Goal: Transaction & Acquisition: Obtain resource

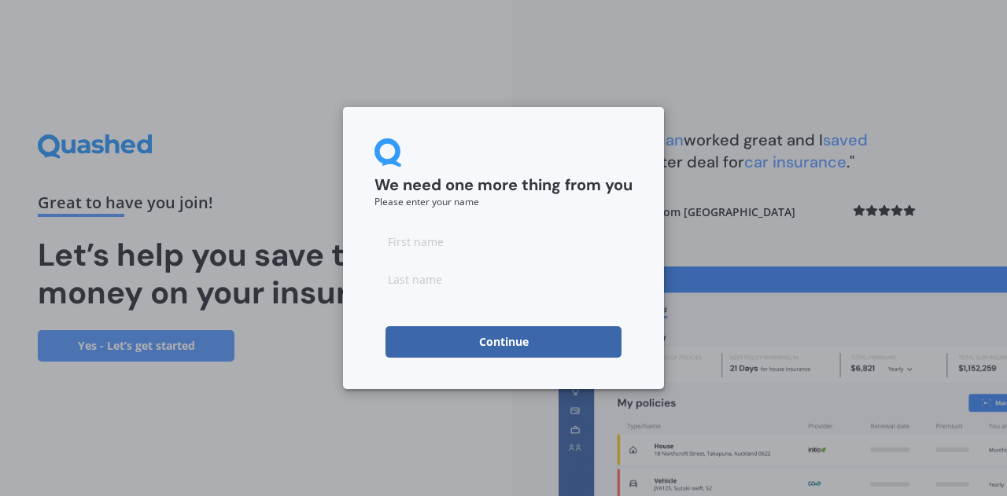
click at [461, 256] on input at bounding box center [503, 241] width 258 height 31
type input "[PERSON_NAME]"
click at [472, 342] on button "Continue" at bounding box center [503, 341] width 236 height 31
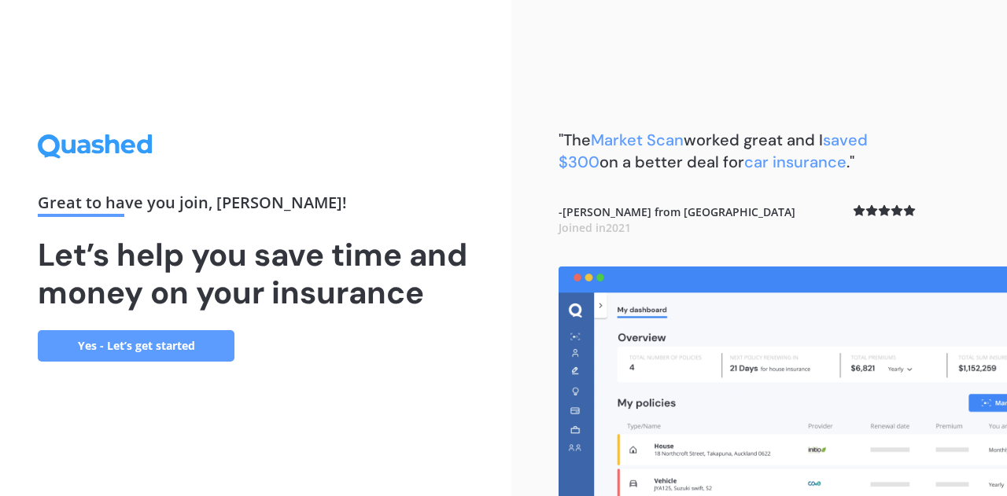
click at [118, 356] on link "Yes - Let’s get started" at bounding box center [136, 345] width 197 height 31
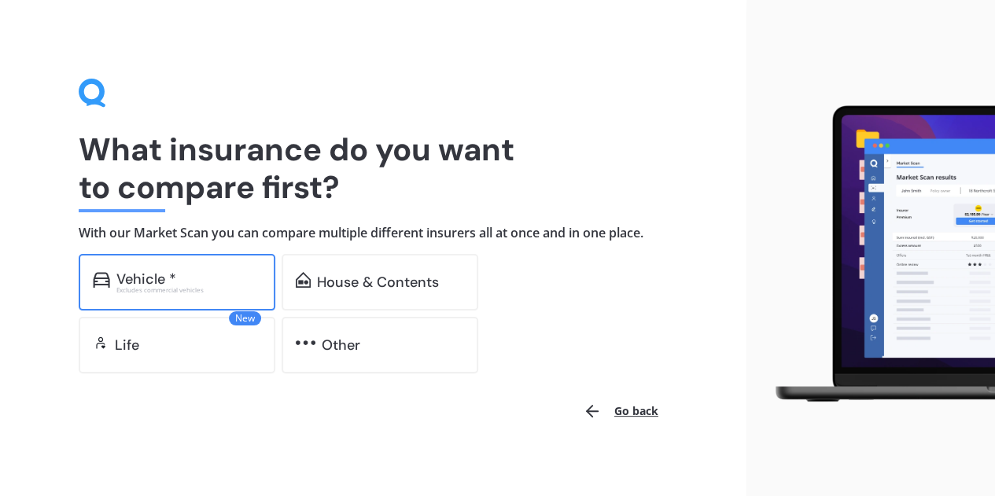
click at [157, 275] on div "Vehicle *" at bounding box center [146, 279] width 60 height 16
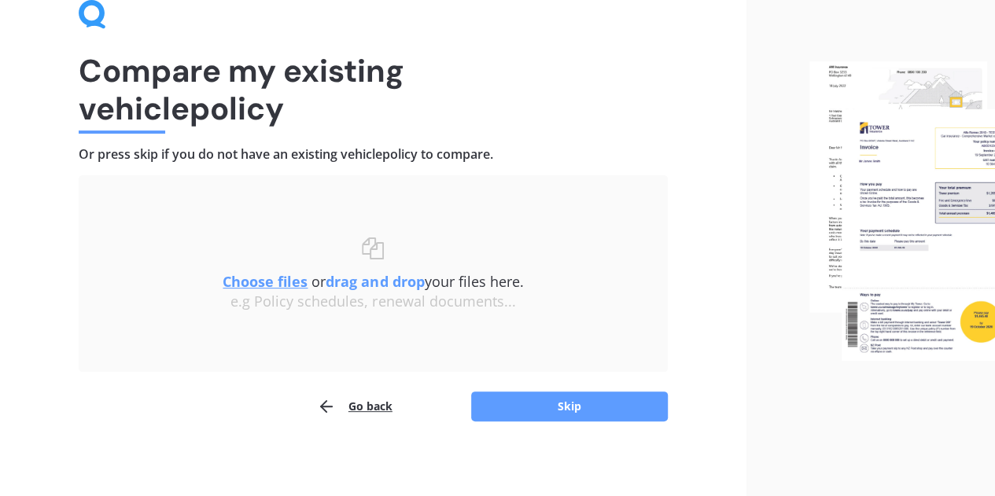
scroll to position [83, 0]
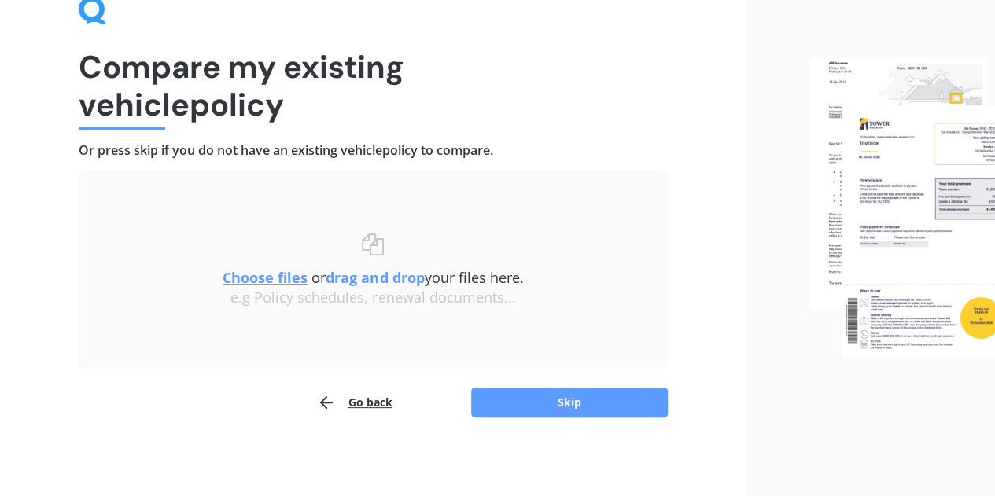
click at [252, 271] on u "Choose files" at bounding box center [265, 277] width 85 height 19
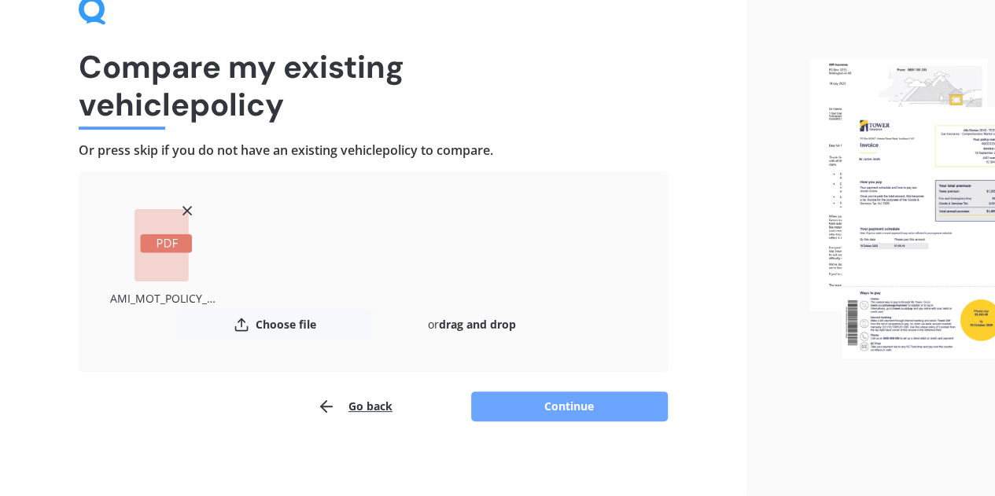
click at [584, 415] on button "Continue" at bounding box center [569, 407] width 197 height 30
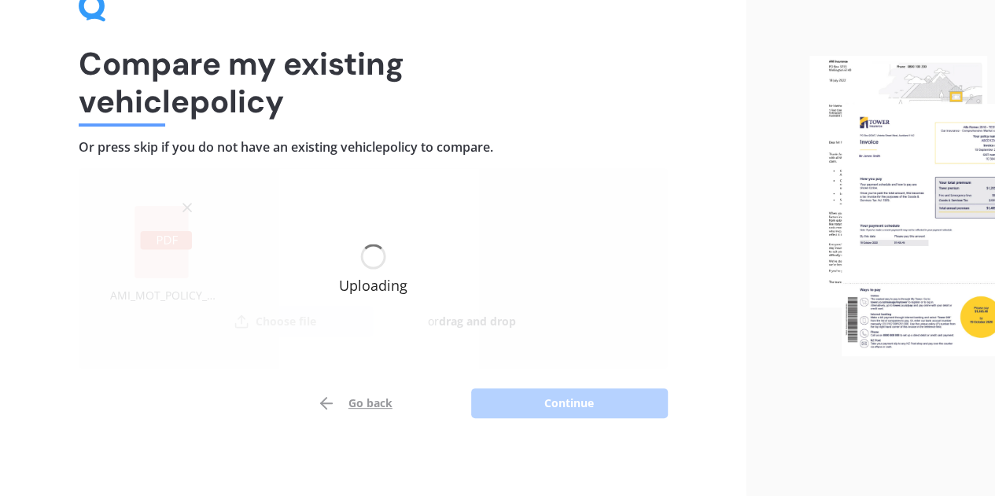
scroll to position [87, 0]
